Goal: Information Seeking & Learning: Learn about a topic

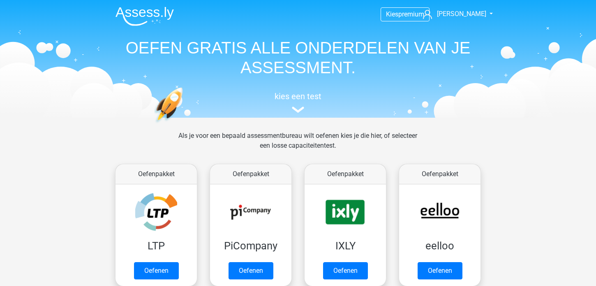
scroll to position [318, 0]
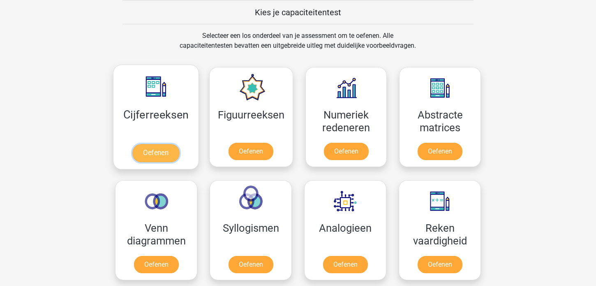
click at [146, 152] on link "Oefenen" at bounding box center [155, 153] width 47 height 18
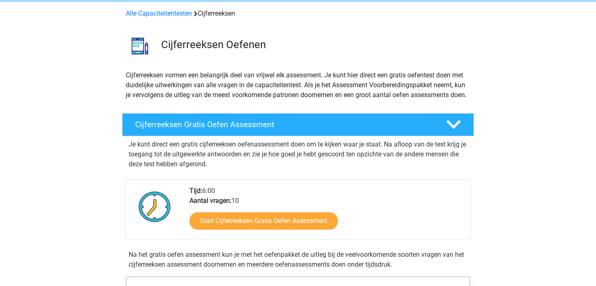
scroll to position [47, 0]
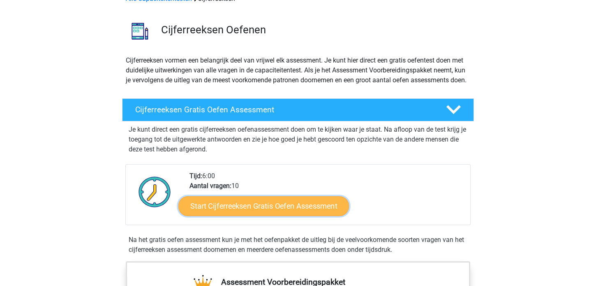
click at [257, 215] on link "Start Cijferreeksen Gratis Oefen Assessment" at bounding box center [263, 206] width 171 height 20
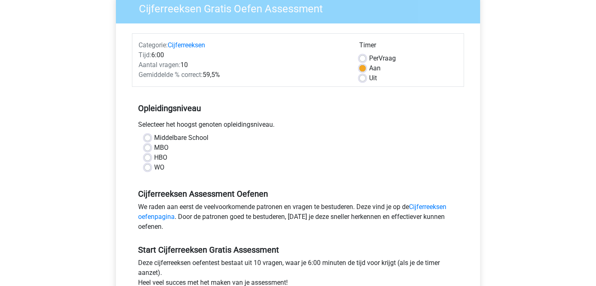
scroll to position [95, 0]
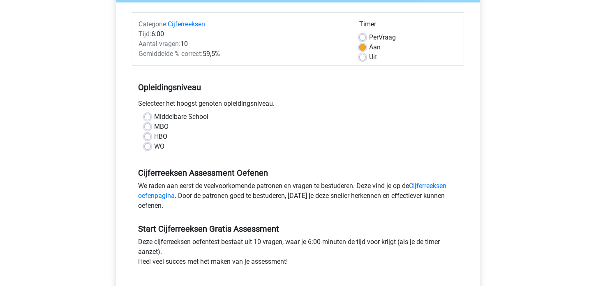
click at [154, 134] on label "HBO" at bounding box center [160, 136] width 13 height 10
click at [148, 134] on input "HBO" at bounding box center [147, 135] width 7 height 8
radio input "true"
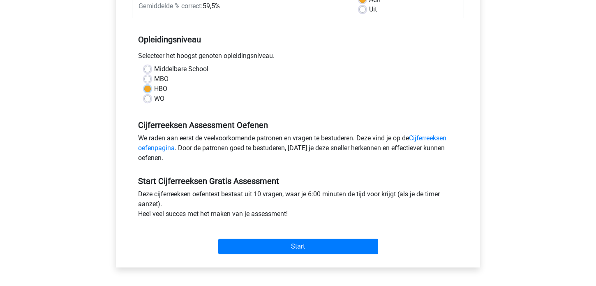
scroll to position [189, 0]
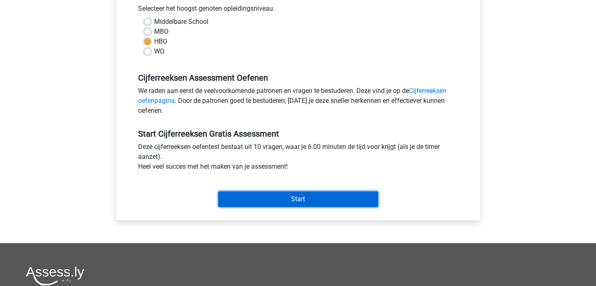
click at [296, 198] on input "Start" at bounding box center [298, 199] width 160 height 16
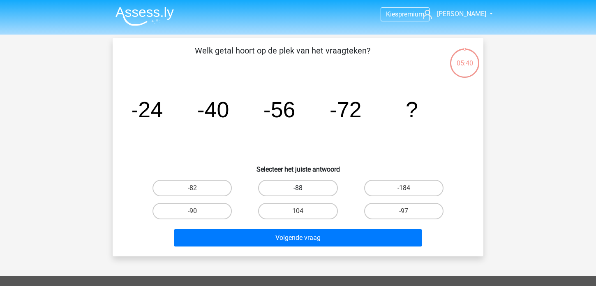
click at [298, 186] on label "-88" at bounding box center [297, 188] width 79 height 16
click at [298, 188] on input "-88" at bounding box center [300, 190] width 5 height 5
radio input "true"
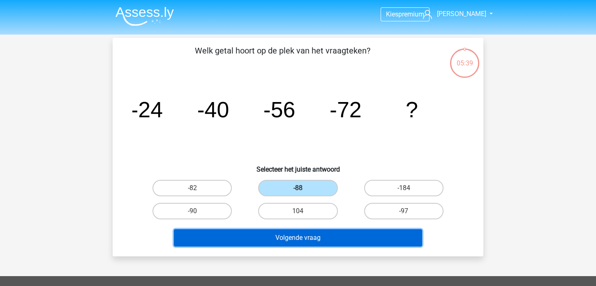
click at [288, 238] on button "Volgende vraag" at bounding box center [298, 237] width 249 height 17
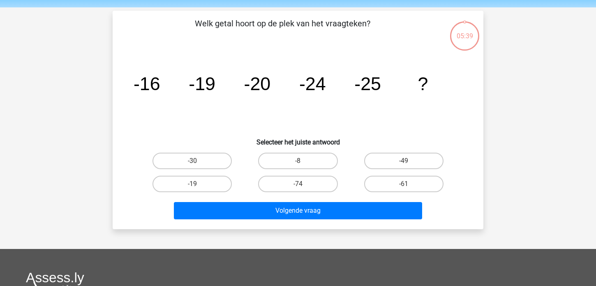
scroll to position [38, 0]
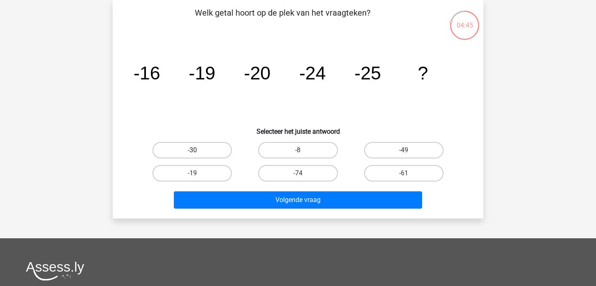
click at [187, 150] on label "-30" at bounding box center [191, 150] width 79 height 16
click at [192, 150] on input "-30" at bounding box center [194, 152] width 5 height 5
radio input "true"
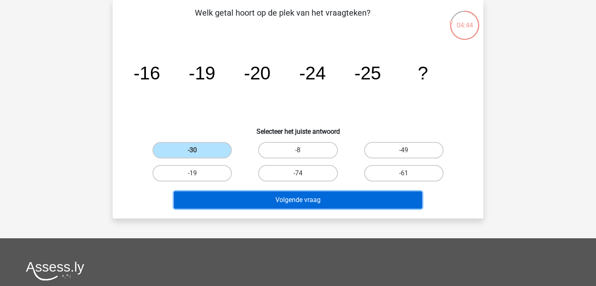
click at [281, 199] on button "Volgende vraag" at bounding box center [298, 199] width 249 height 17
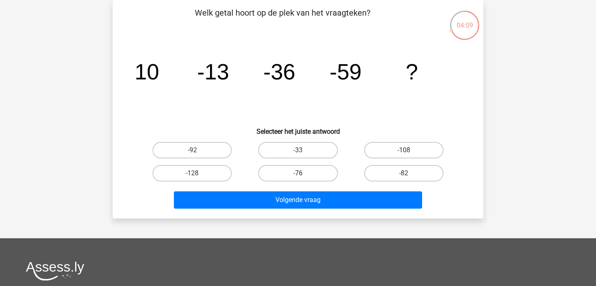
click at [290, 170] on label "-76" at bounding box center [297, 173] width 79 height 16
click at [298, 173] on input "-76" at bounding box center [300, 175] width 5 height 5
radio input "true"
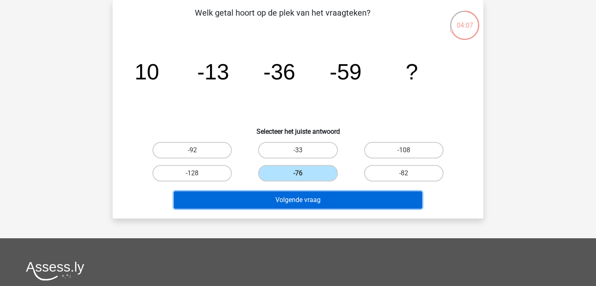
click at [297, 200] on button "Volgende vraag" at bounding box center [298, 199] width 249 height 17
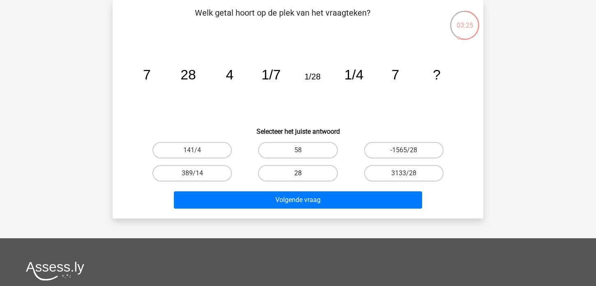
click at [298, 171] on label "28" at bounding box center [297, 173] width 79 height 16
click at [298, 173] on input "28" at bounding box center [300, 175] width 5 height 5
radio input "true"
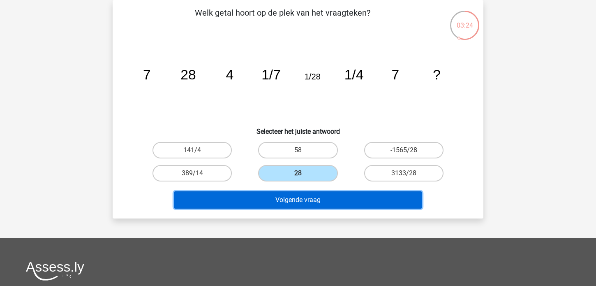
click at [294, 200] on button "Volgende vraag" at bounding box center [298, 199] width 249 height 17
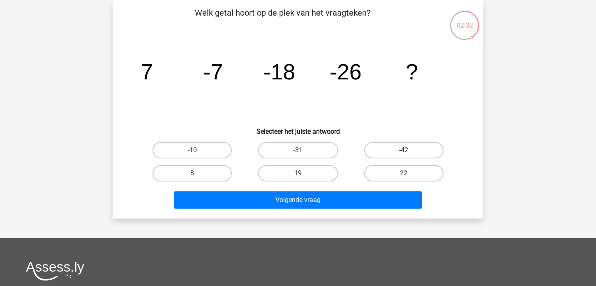
click at [397, 149] on label "-42" at bounding box center [403, 150] width 79 height 16
click at [403, 150] on input "-42" at bounding box center [405, 152] width 5 height 5
radio input "true"
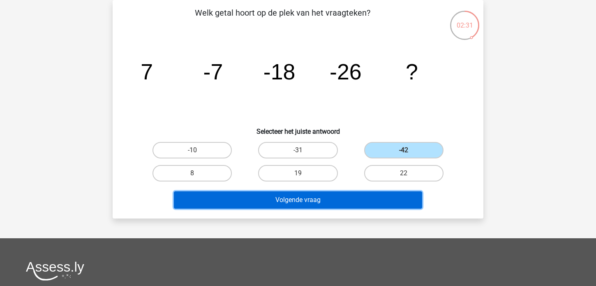
click at [264, 197] on button "Volgende vraag" at bounding box center [298, 199] width 249 height 17
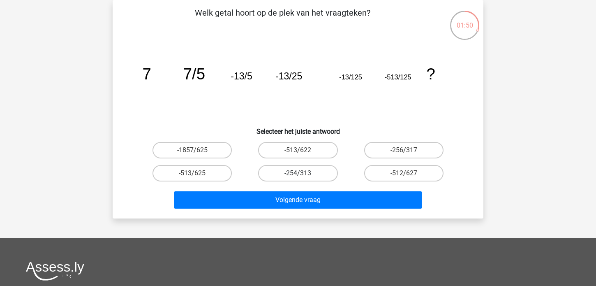
click at [286, 172] on label "-254/313" at bounding box center [297, 173] width 79 height 16
click at [298, 173] on input "-254/313" at bounding box center [300, 175] width 5 height 5
radio input "true"
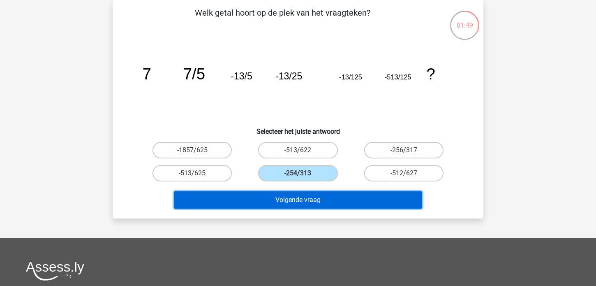
click at [288, 198] on button "Volgende vraag" at bounding box center [298, 199] width 249 height 17
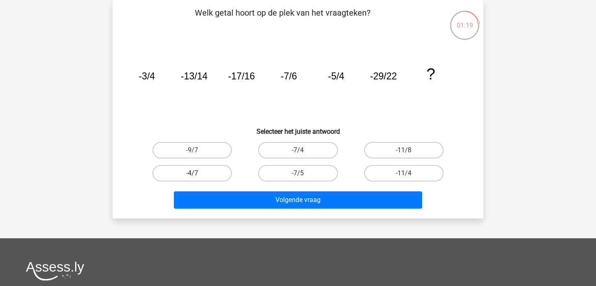
click at [191, 171] on label "-4/7" at bounding box center [191, 173] width 79 height 16
click at [192, 173] on input "-4/7" at bounding box center [194, 175] width 5 height 5
radio input "true"
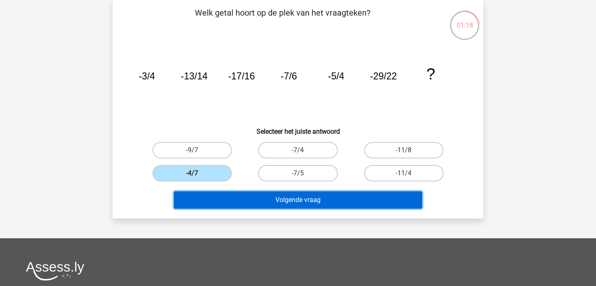
click at [265, 200] on button "Volgende vraag" at bounding box center [298, 199] width 249 height 17
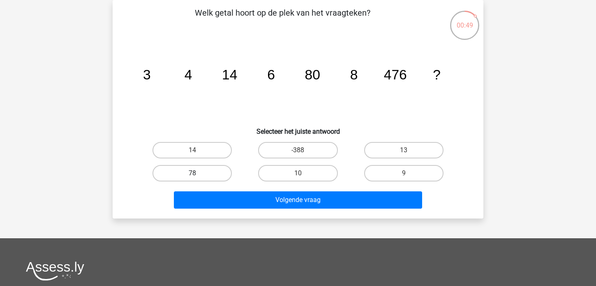
click at [184, 171] on label "78" at bounding box center [191, 173] width 79 height 16
click at [192, 173] on input "78" at bounding box center [194, 175] width 5 height 5
radio input "true"
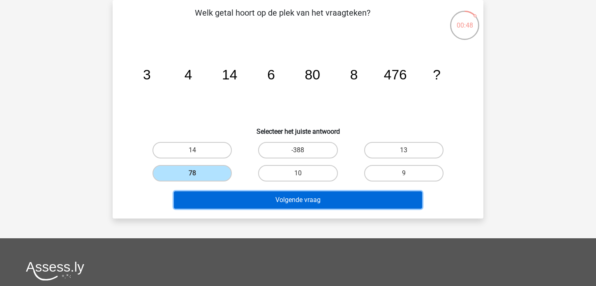
click at [308, 198] on button "Volgende vraag" at bounding box center [298, 199] width 249 height 17
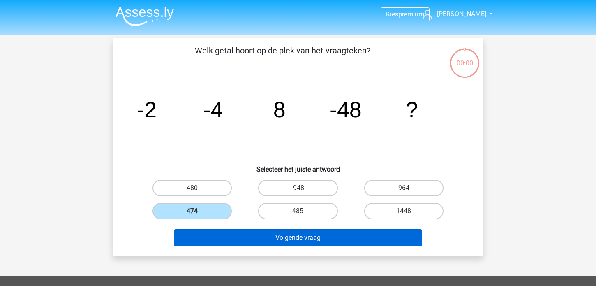
scroll to position [38, 0]
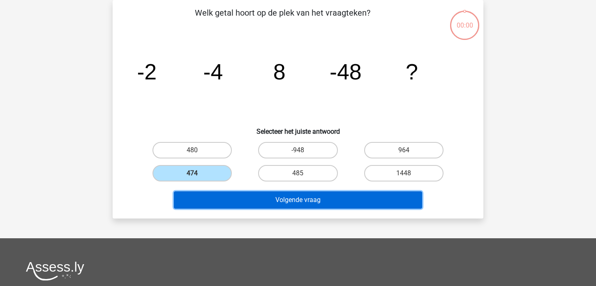
click at [287, 203] on button "Volgende vraag" at bounding box center [298, 199] width 249 height 17
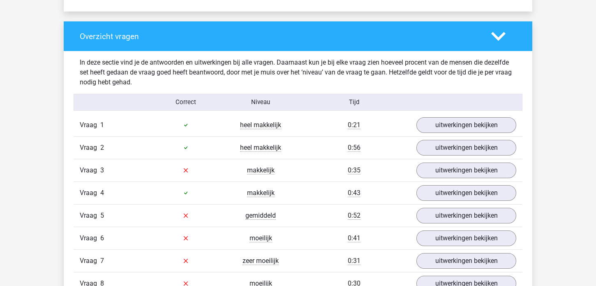
scroll to position [616, 0]
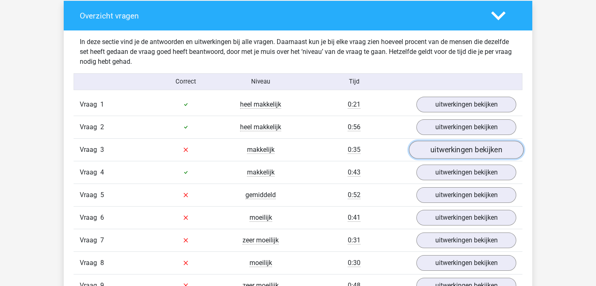
click at [459, 147] on link "uitwerkingen bekijken" at bounding box center [466, 150] width 115 height 18
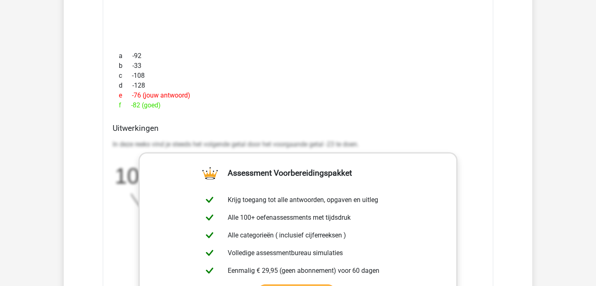
scroll to position [901, 0]
